Goal: Information Seeking & Learning: Find specific fact

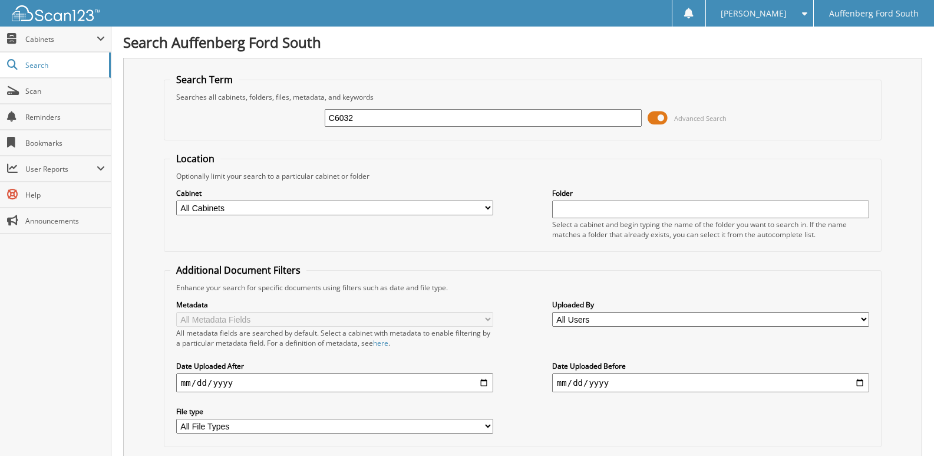
type input "C6032"
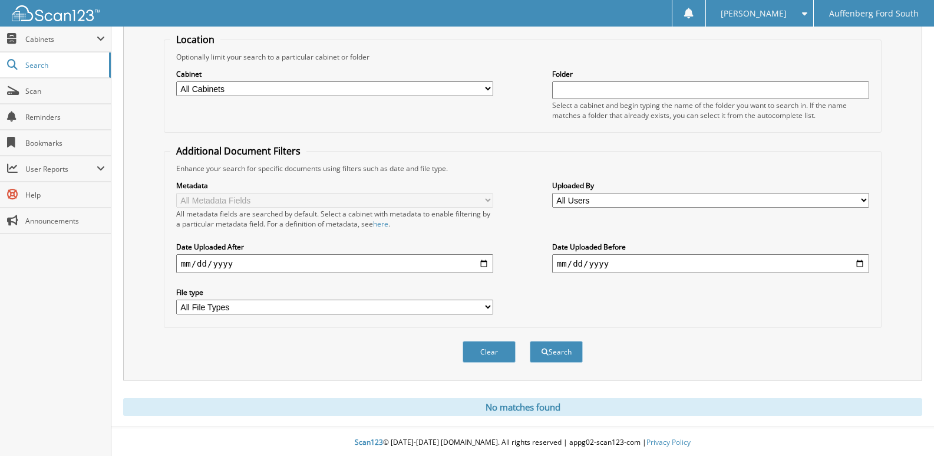
scroll to position [121, 0]
click at [320, 307] on select "All File Types JPG PDF WEBP" at bounding box center [334, 305] width 317 height 15
click at [398, 226] on div "All metadata fields are searched by default. Select a cabinet with metadata to …" at bounding box center [334, 218] width 317 height 20
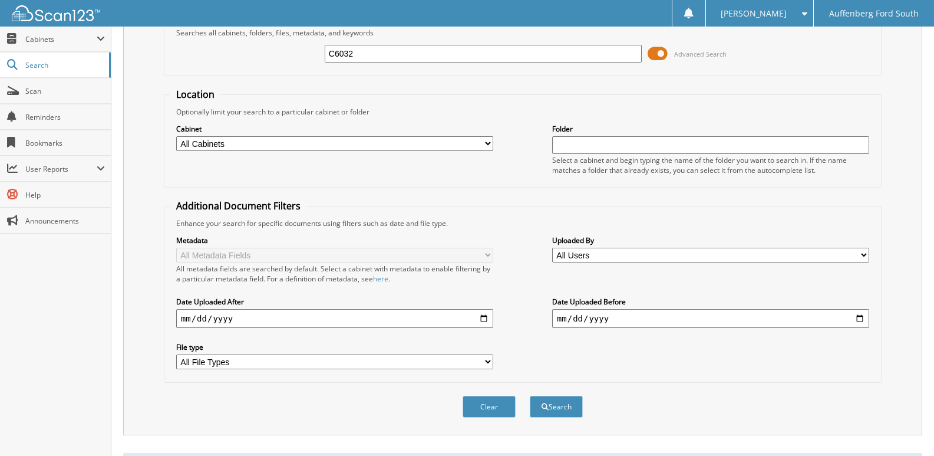
scroll to position [0, 0]
